Goal: Task Accomplishment & Management: Use online tool/utility

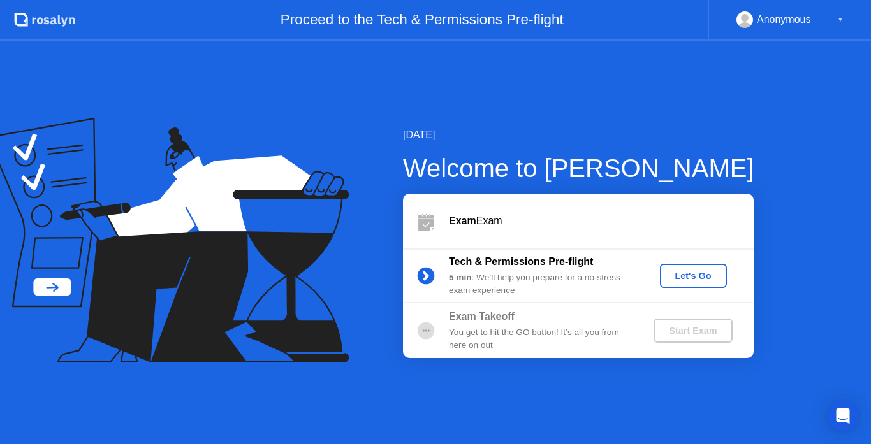
click at [710, 266] on button "Let's Go" at bounding box center [693, 276] width 67 height 24
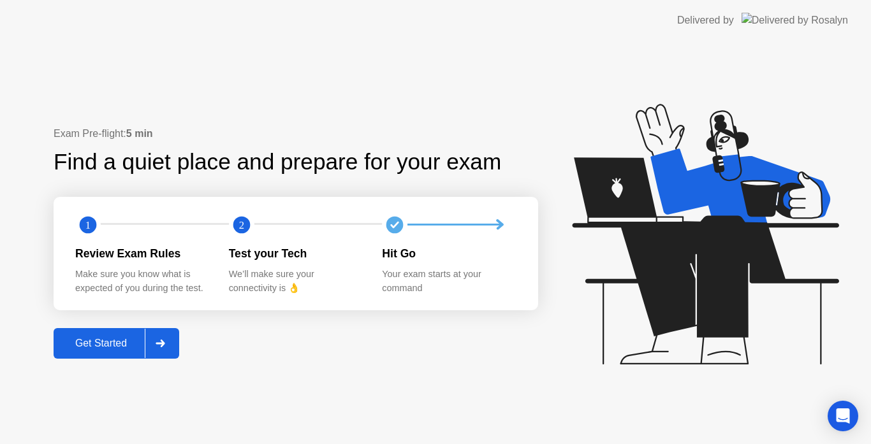
click at [164, 328] on button "Get Started" at bounding box center [117, 343] width 126 height 31
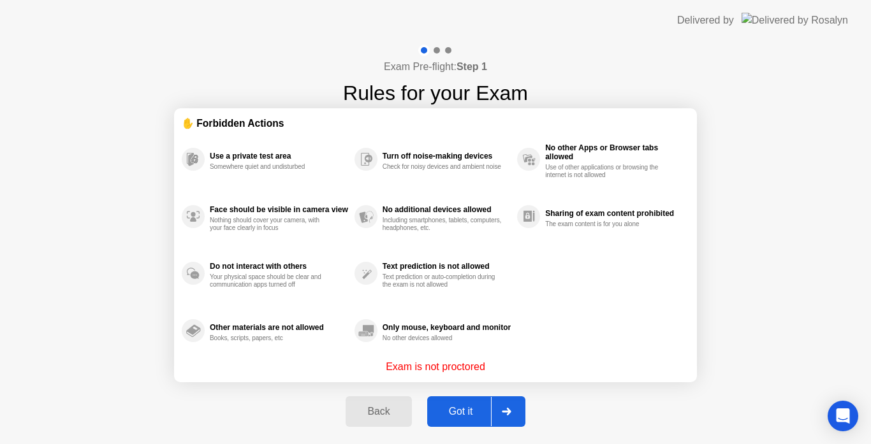
click at [514, 418] on div at bounding box center [506, 411] width 31 height 29
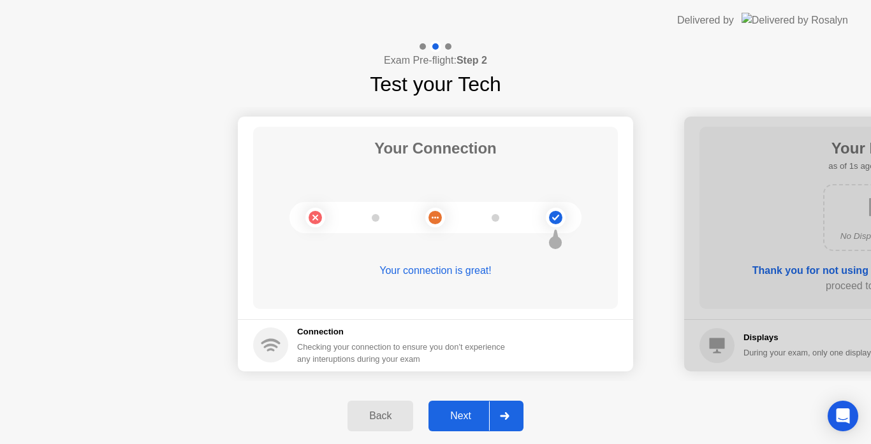
click at [514, 418] on div at bounding box center [504, 416] width 31 height 29
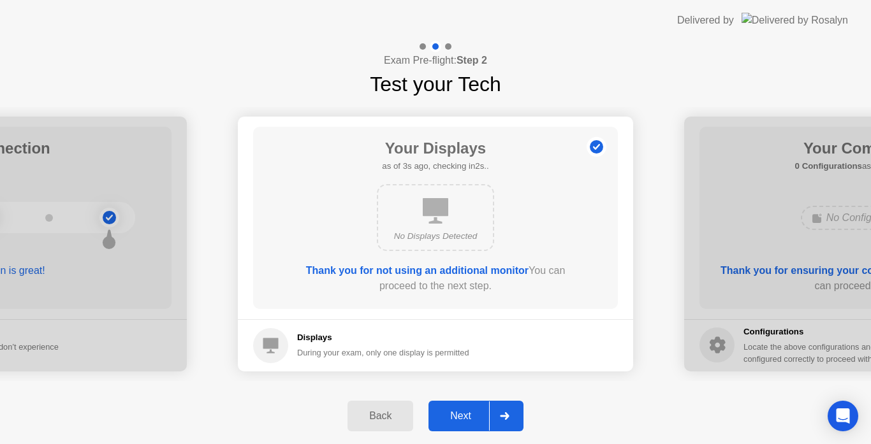
click at [514, 418] on div at bounding box center [504, 416] width 31 height 29
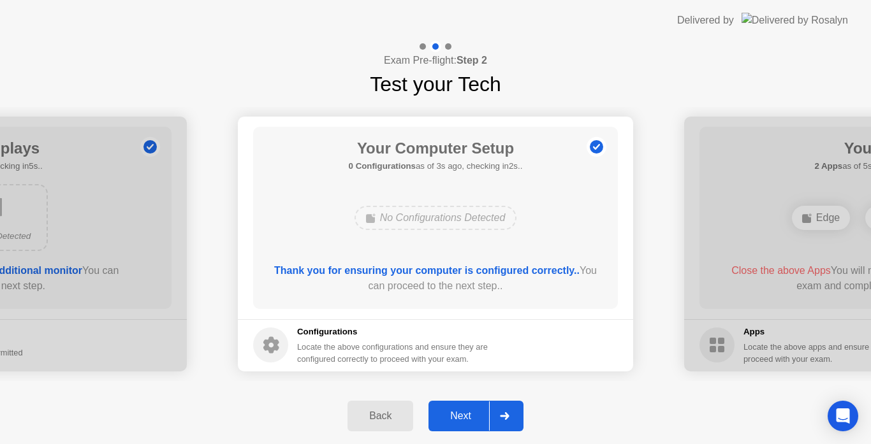
click at [514, 418] on div at bounding box center [504, 416] width 31 height 29
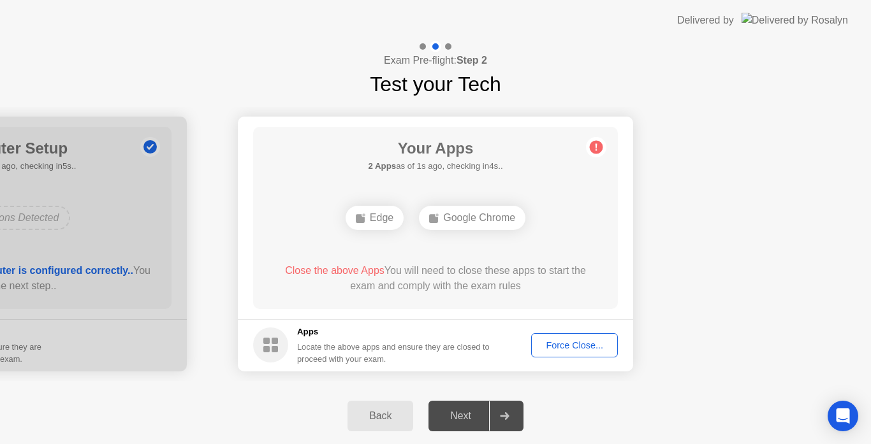
click at [546, 347] on div "Force Close..." at bounding box center [575, 346] width 78 height 10
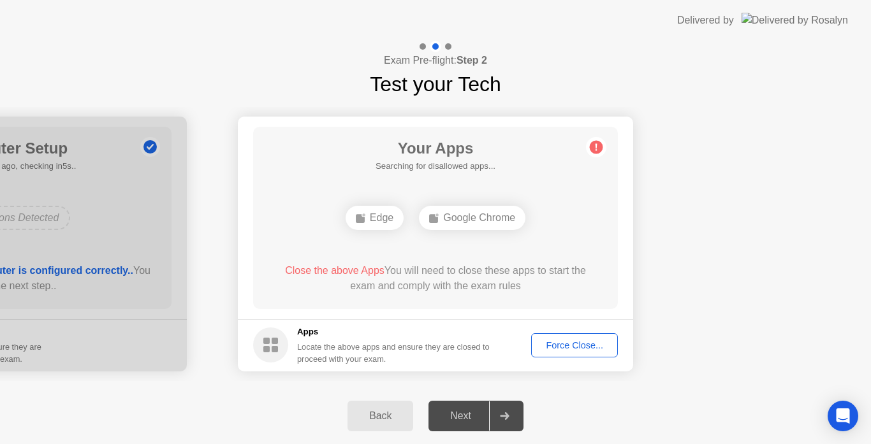
click at [549, 346] on div "Force Close..." at bounding box center [575, 346] width 78 height 10
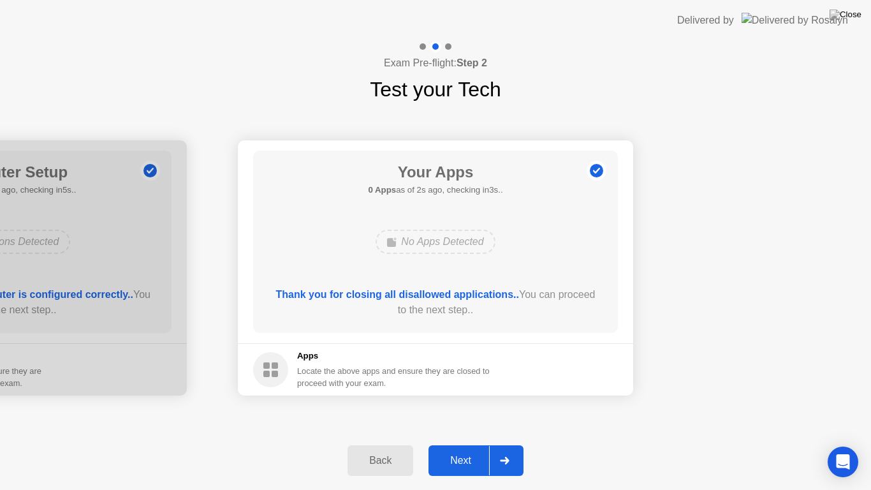
click at [483, 444] on button "Next" at bounding box center [476, 460] width 95 height 31
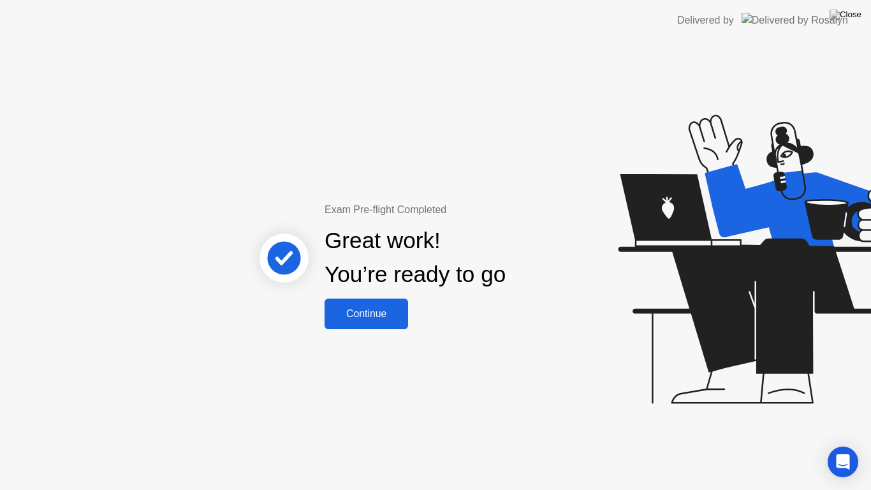
click at [365, 325] on button "Continue" at bounding box center [367, 313] width 84 height 31
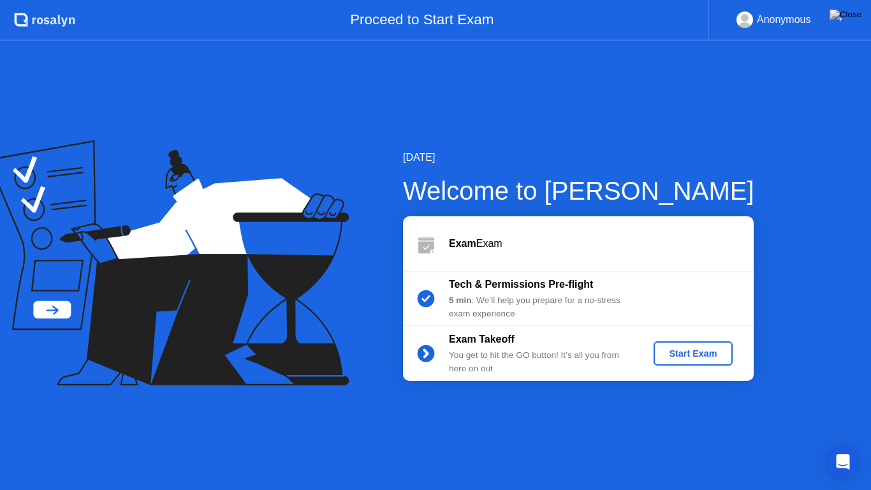
click at [689, 358] on div "Start Exam" at bounding box center [693, 353] width 68 height 10
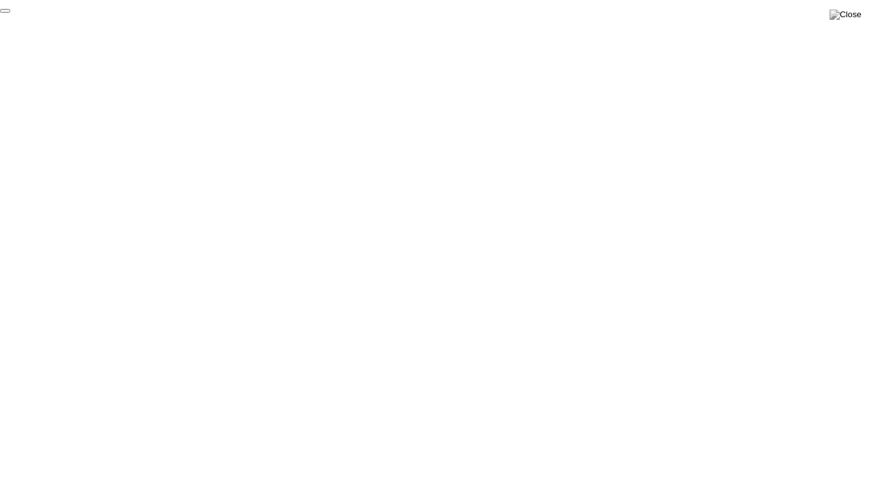
click div "End Proctoring Session"
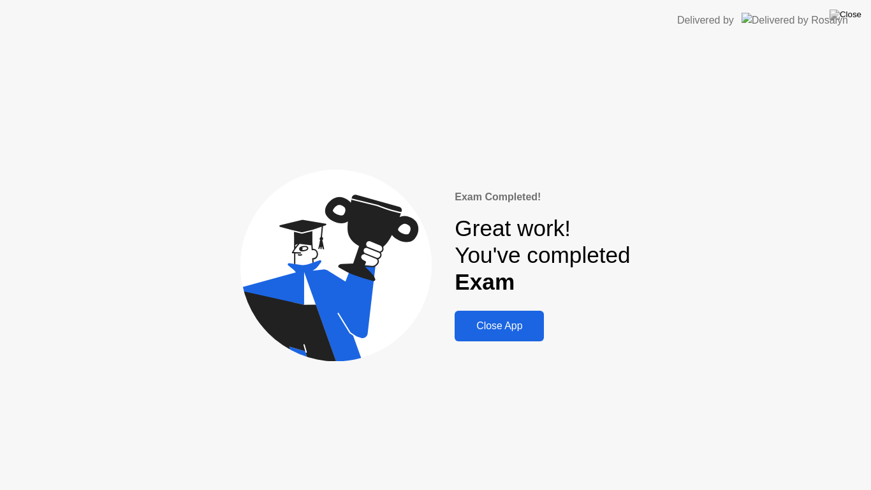
click at [524, 332] on div "Close App" at bounding box center [500, 325] width 82 height 11
